Goal: Task Accomplishment & Management: Use online tool/utility

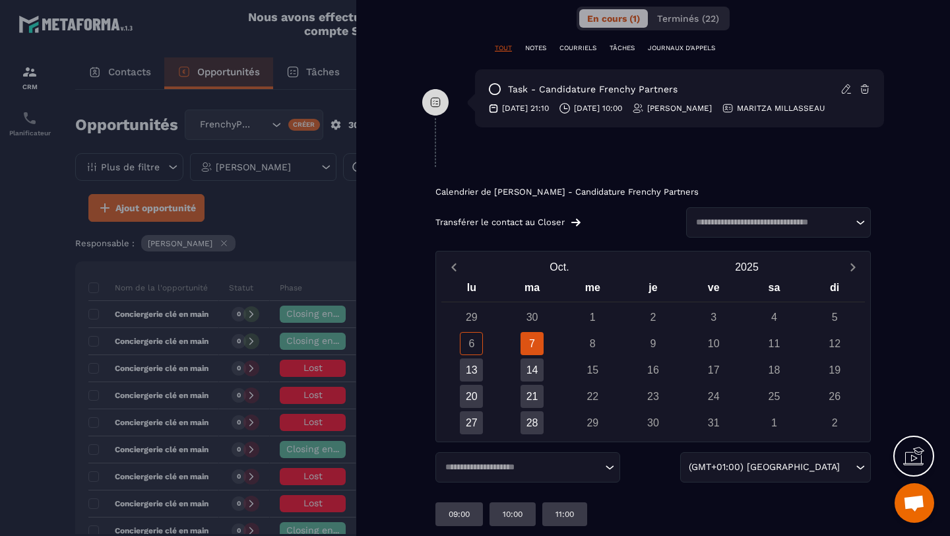
scroll to position [815, 0]
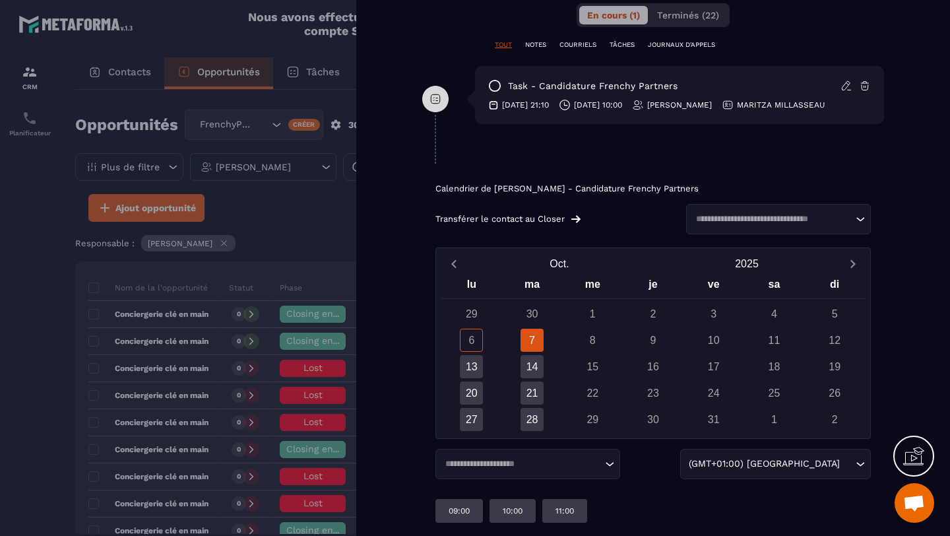
click at [531, 343] on div "7" at bounding box center [532, 340] width 23 height 23
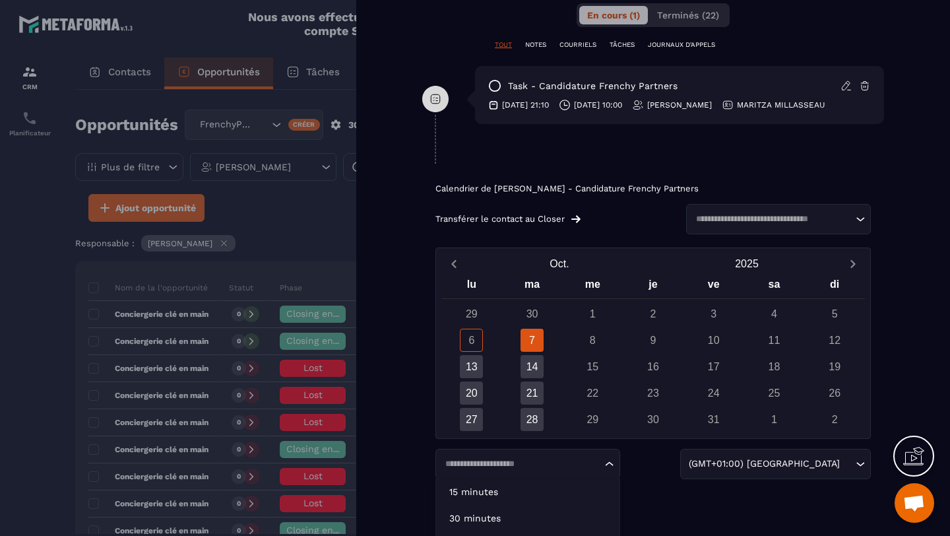
click at [476, 457] on input "Search for option" at bounding box center [521, 463] width 161 height 13
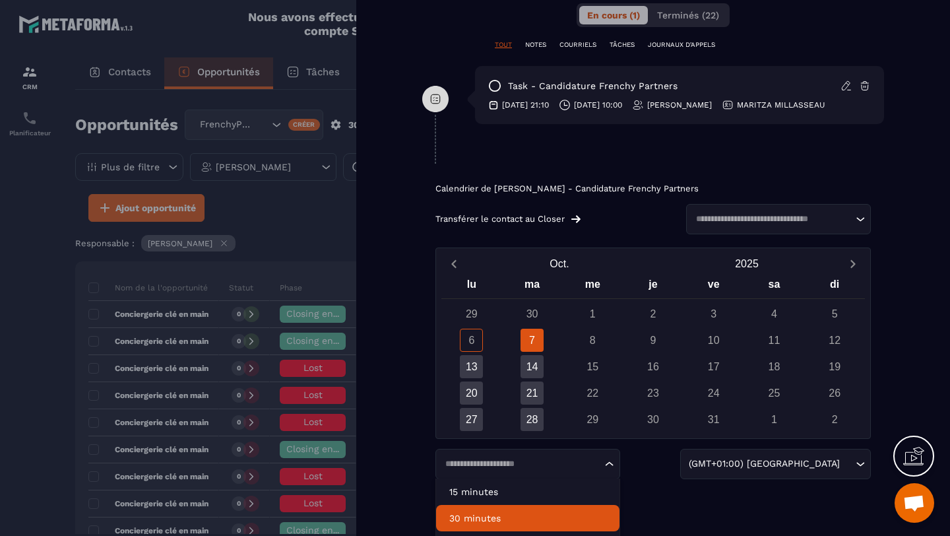
click at [495, 510] on li "30 minutes" at bounding box center [527, 518] width 183 height 26
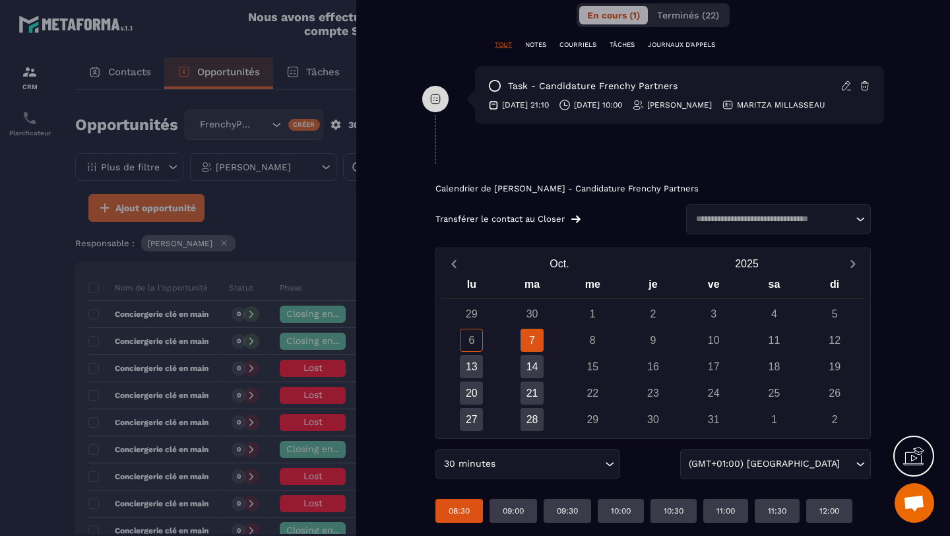
click at [473, 507] on div "08:30" at bounding box center [460, 511] width 48 height 24
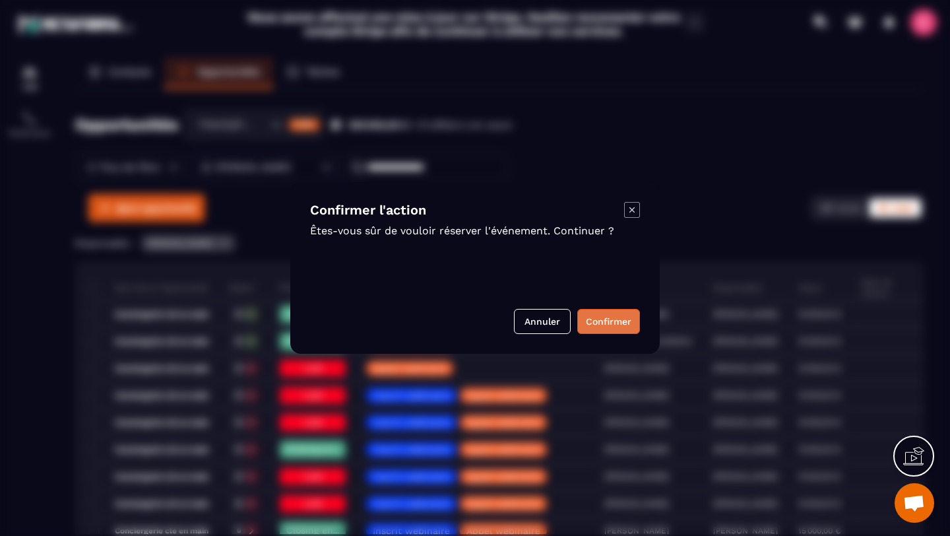
click at [595, 329] on button "Confirmer" at bounding box center [609, 321] width 63 height 25
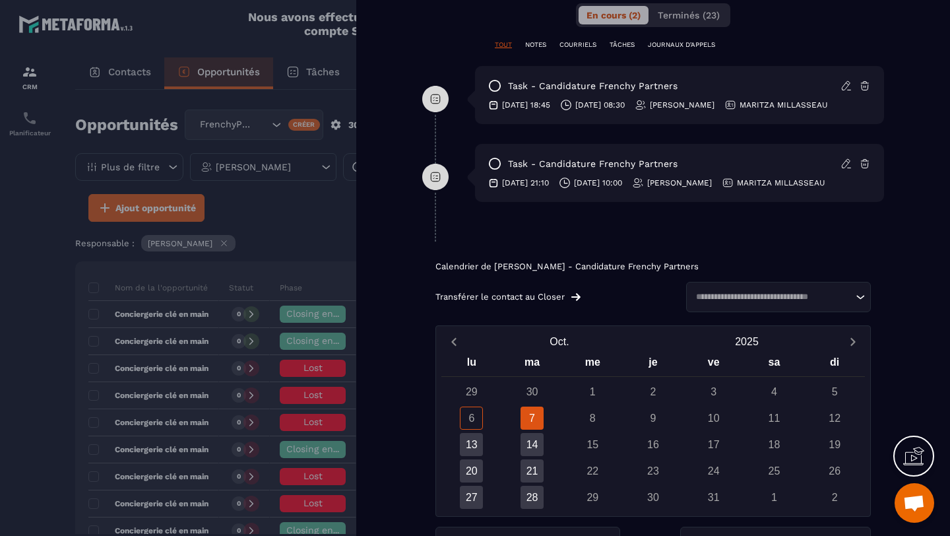
scroll to position [893, 0]
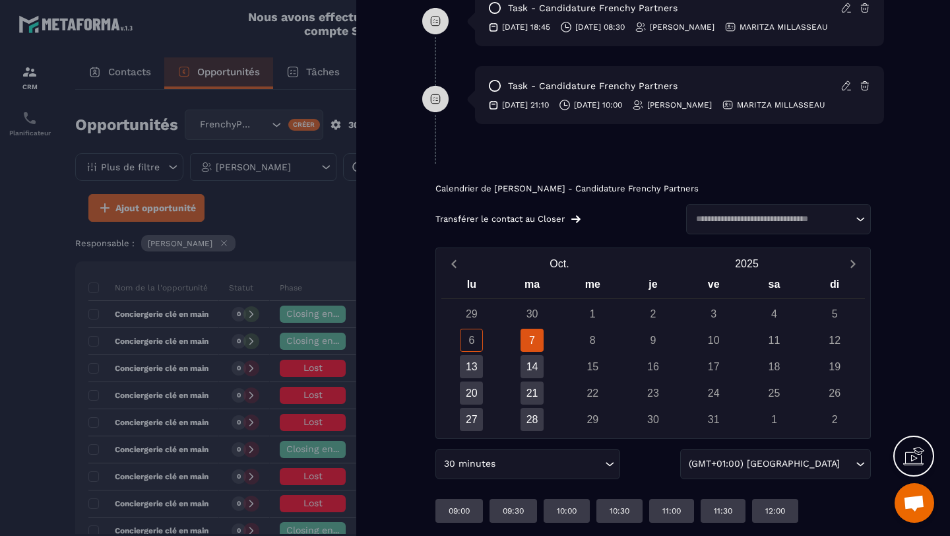
click at [552, 468] on input "Search for option" at bounding box center [550, 464] width 104 height 15
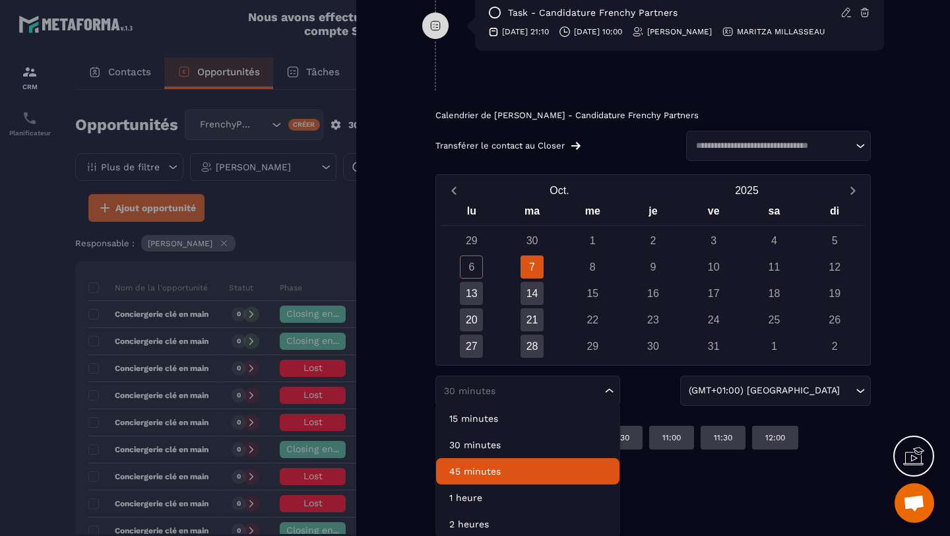
scroll to position [968, 0]
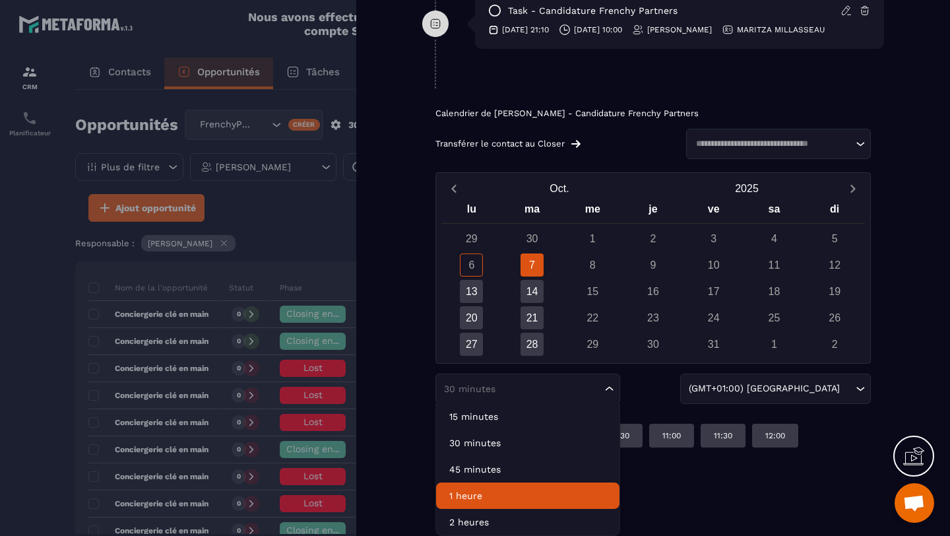
click at [503, 490] on p "1 heure" at bounding box center [527, 495] width 157 height 13
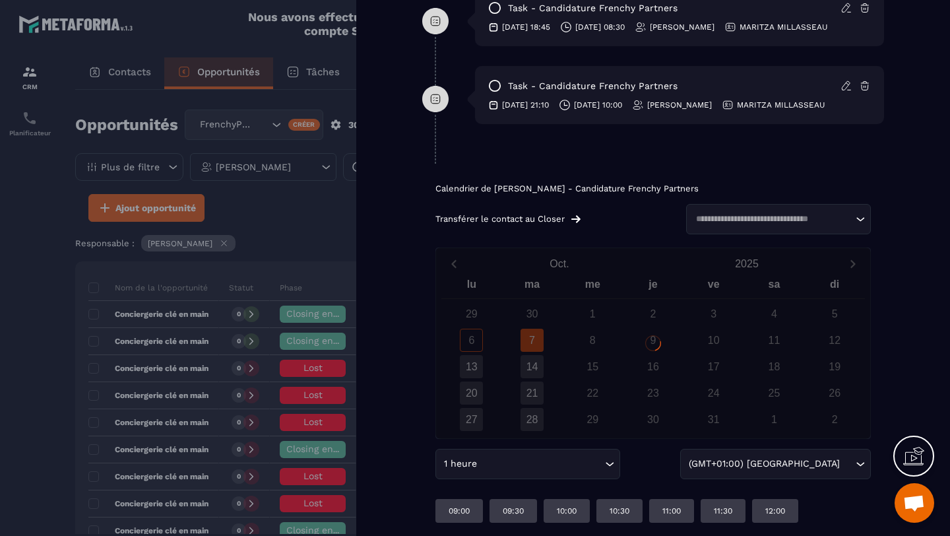
scroll to position [893, 0]
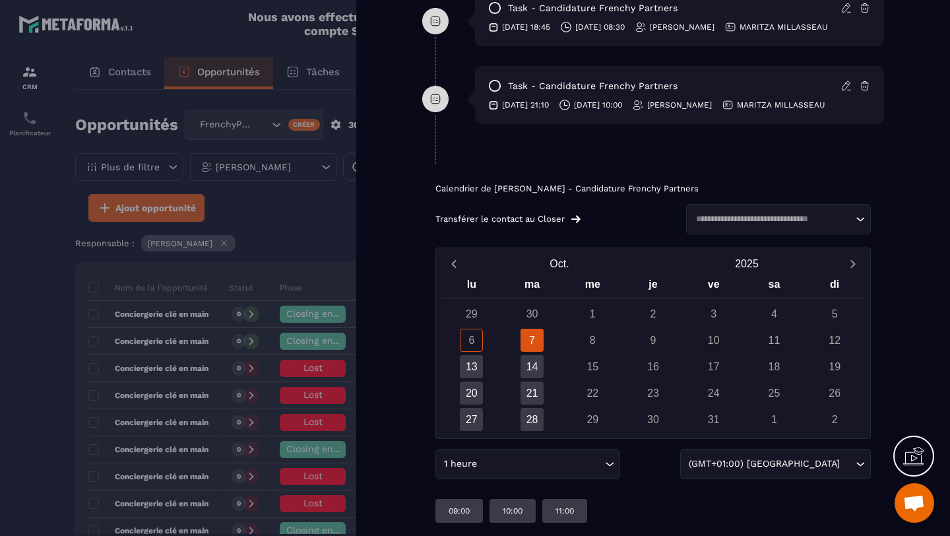
click at [8, 286] on div at bounding box center [475, 268] width 950 height 536
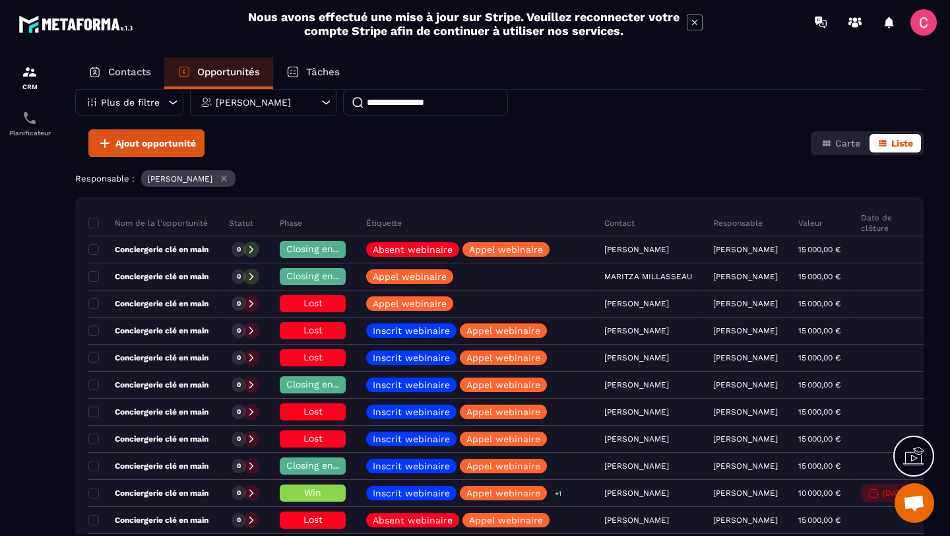
scroll to position [67, 0]
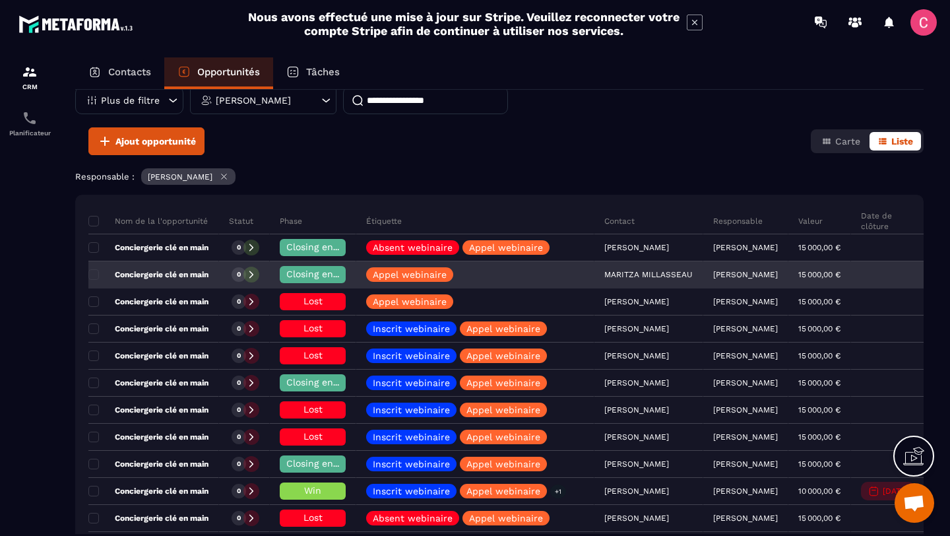
click at [259, 274] on div at bounding box center [252, 275] width 16 height 16
